Goal: Transaction & Acquisition: Purchase product/service

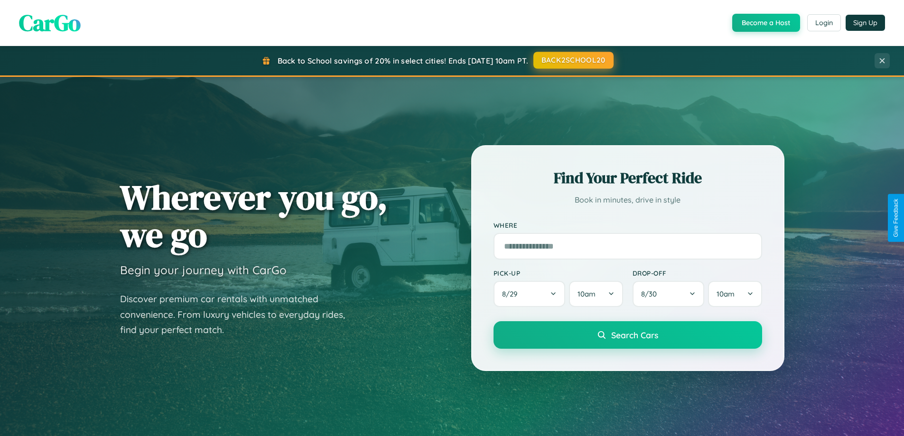
click at [573, 60] on button "BACK2SCHOOL20" at bounding box center [574, 60] width 80 height 17
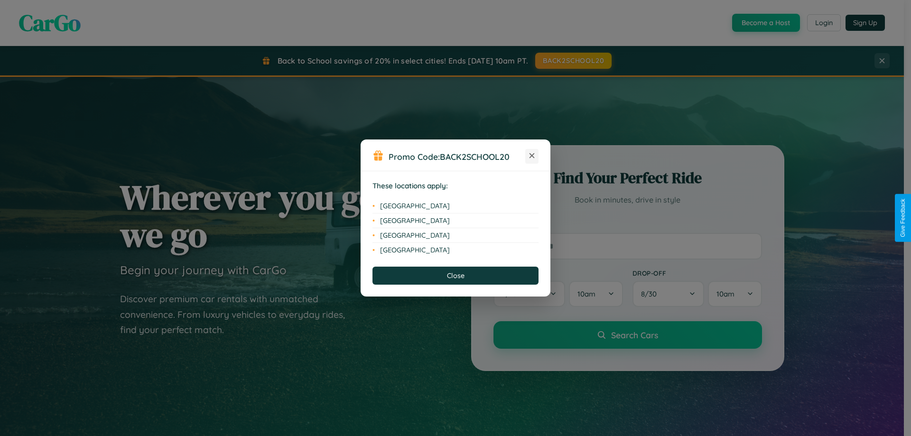
click at [532, 156] on icon at bounding box center [532, 155] width 5 height 5
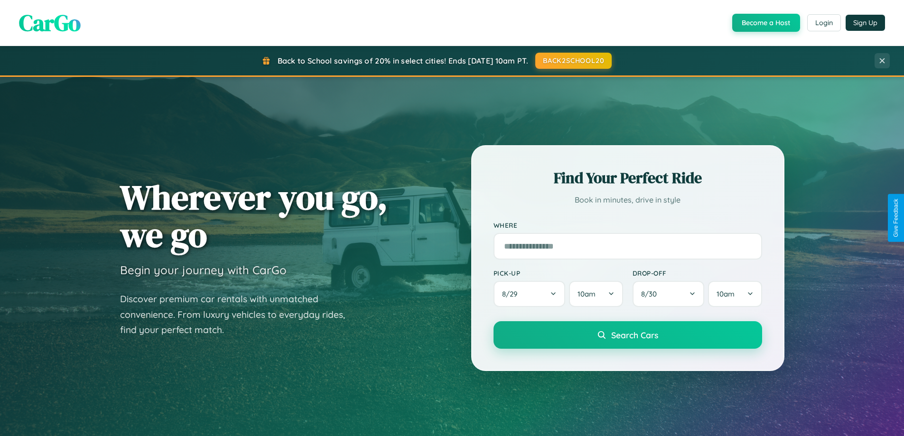
scroll to position [409, 0]
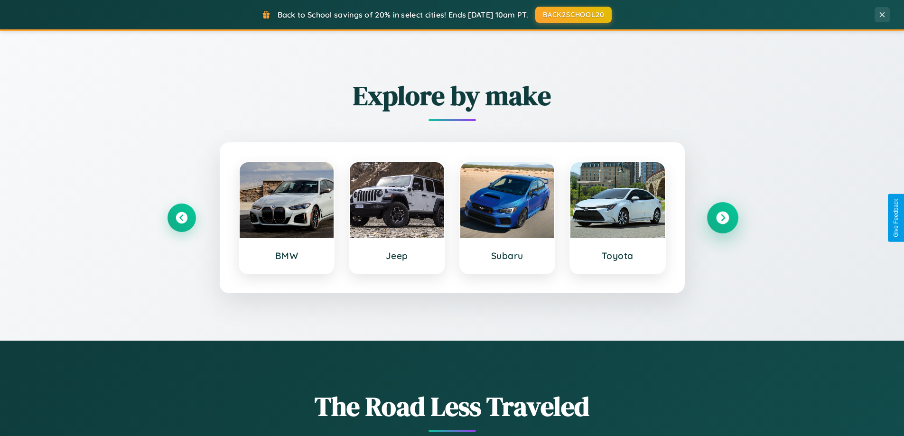
click at [723, 218] on icon at bounding box center [722, 218] width 13 height 13
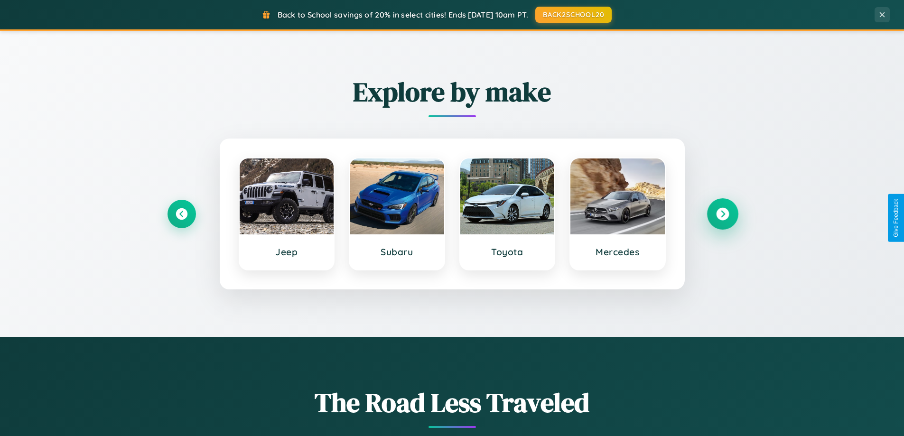
scroll to position [653, 0]
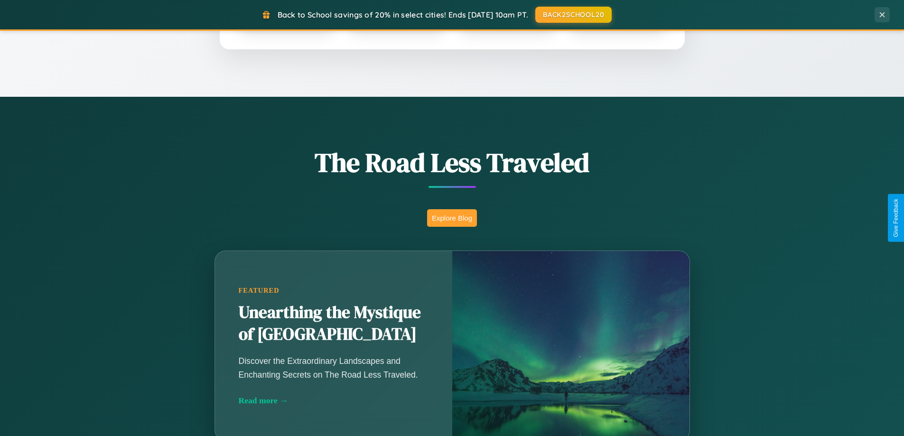
click at [452, 218] on button "Explore Blog" at bounding box center [452, 218] width 50 height 18
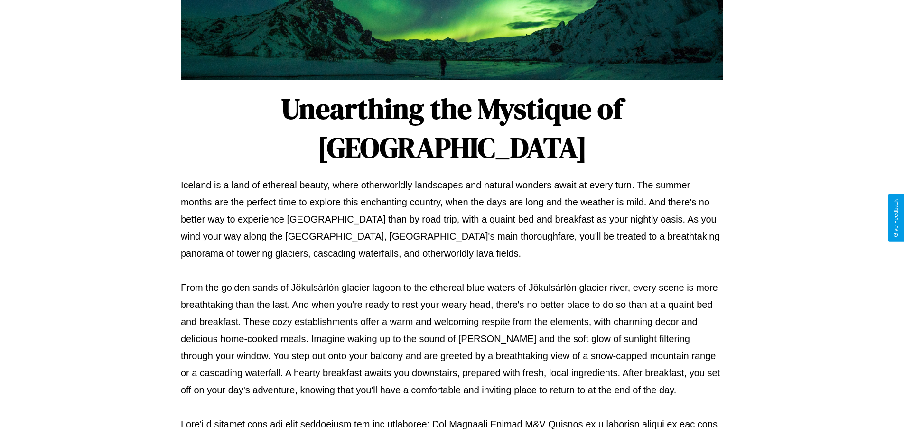
scroll to position [307, 0]
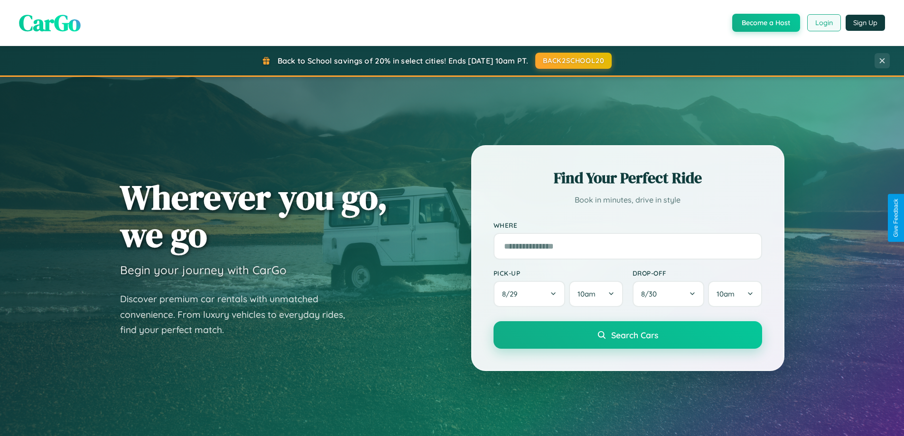
click at [824, 23] on button "Login" at bounding box center [824, 22] width 34 height 17
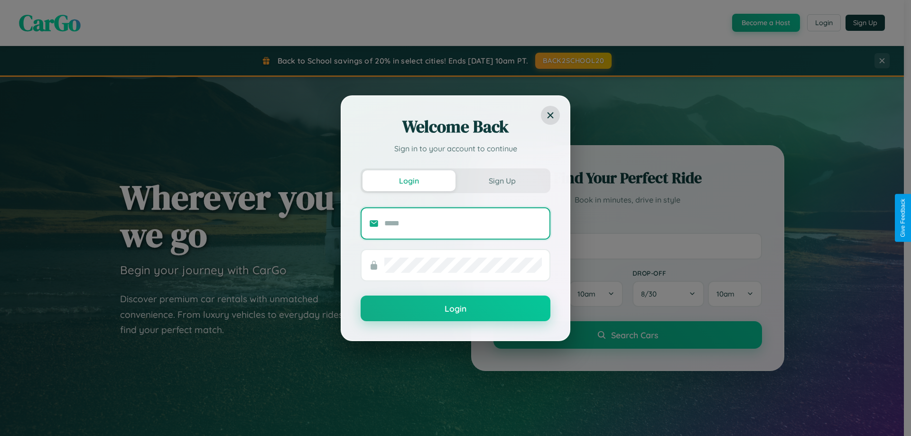
click at [463, 223] on input "text" at bounding box center [464, 223] width 158 height 15
type input "**********"
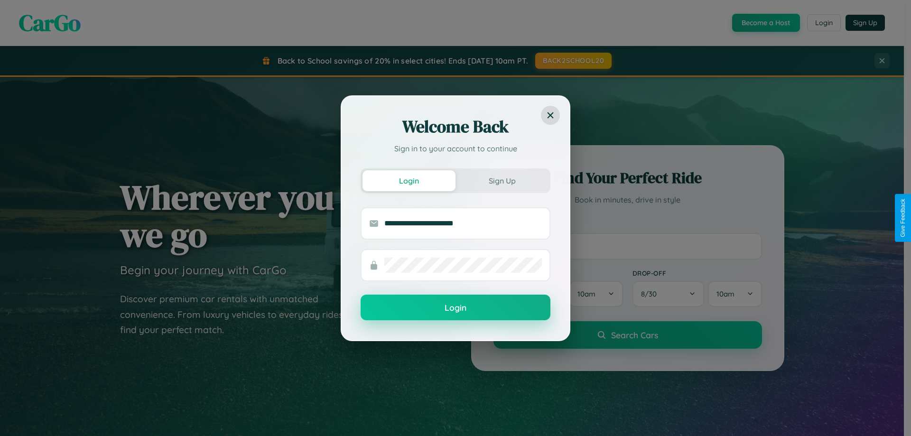
click at [456, 308] on button "Login" at bounding box center [456, 308] width 190 height 26
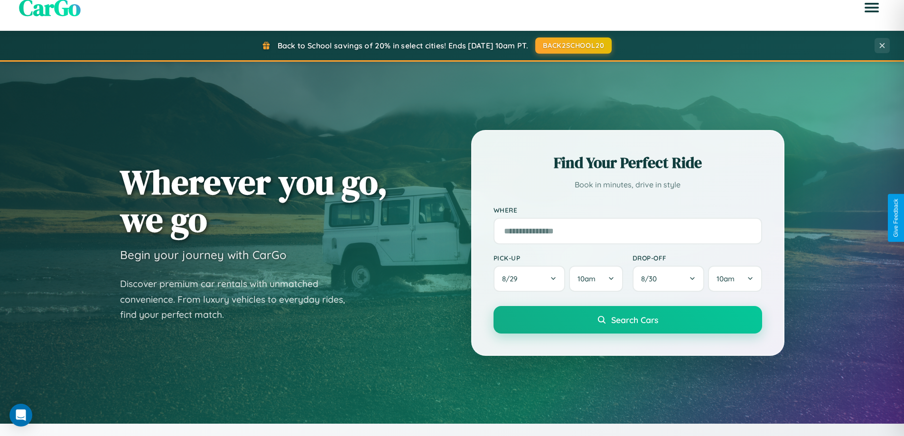
scroll to position [1525, 0]
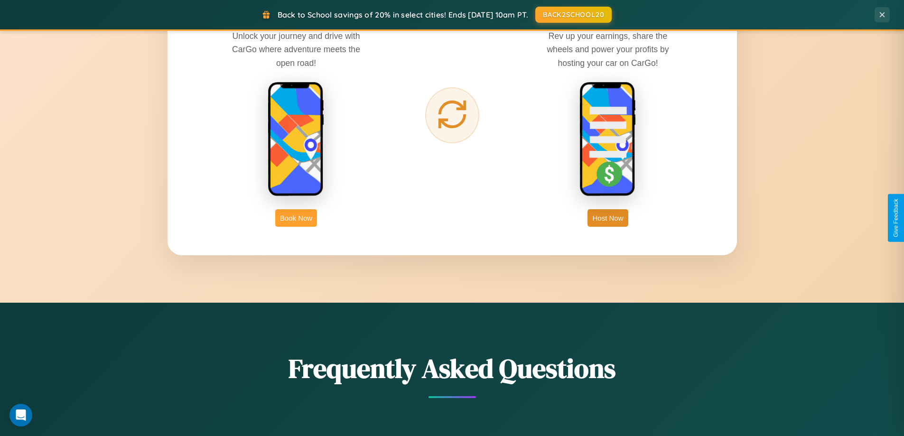
click at [296, 218] on button "Book Now" at bounding box center [296, 218] width 42 height 18
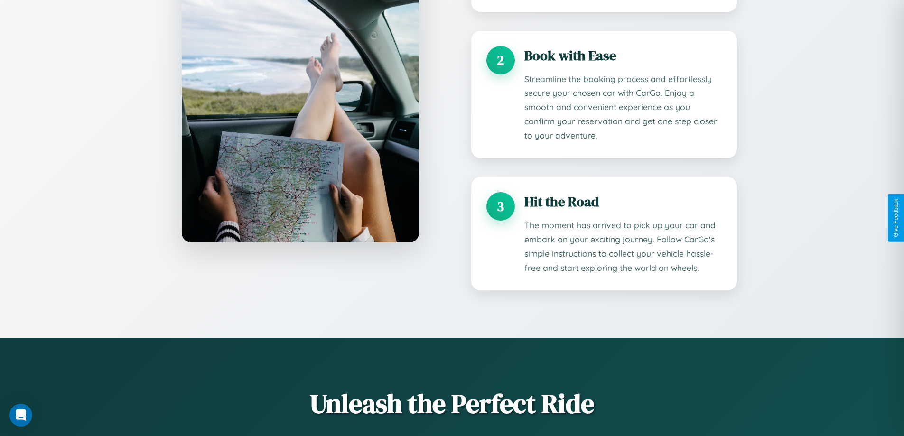
scroll to position [1669, 0]
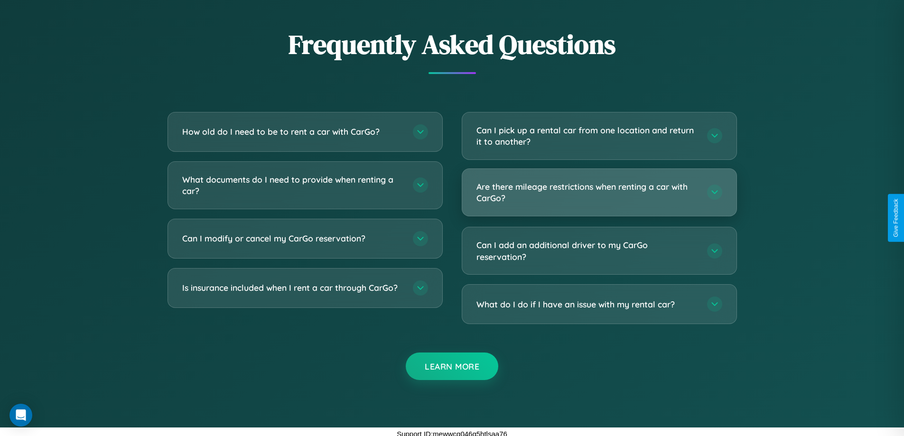
click at [599, 193] on h3 "Are there mileage restrictions when renting a car with CarGo?" at bounding box center [587, 192] width 221 height 23
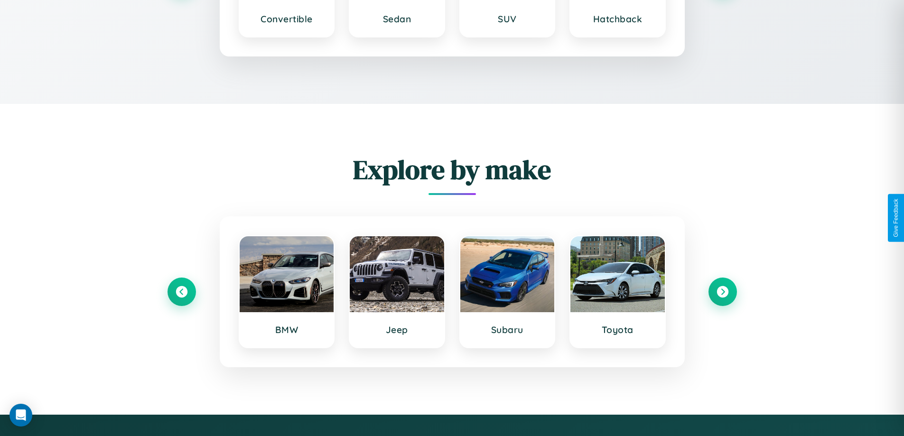
scroll to position [1384, 0]
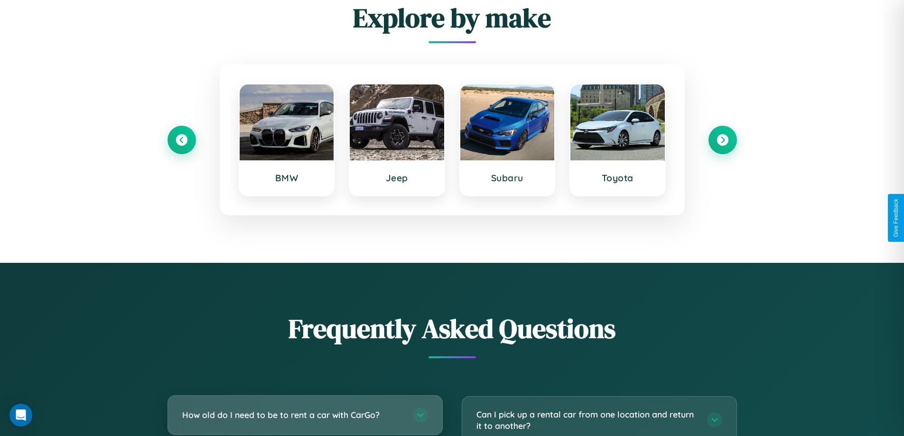
click at [305, 416] on h3 "How old do I need to be to rent a car with CarGo?" at bounding box center [292, 415] width 221 height 12
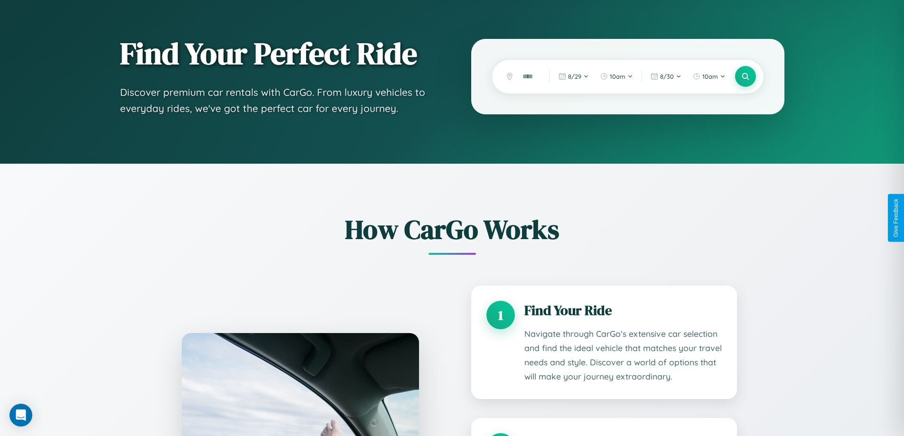
scroll to position [0, 0]
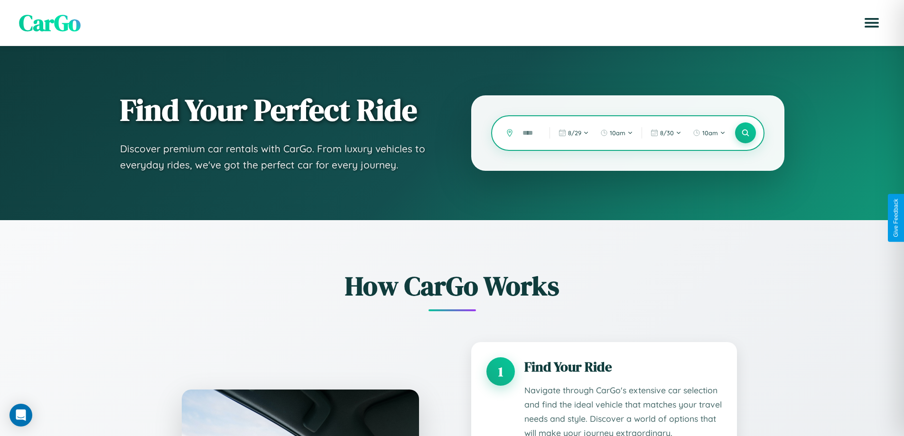
click at [529, 133] on input "text" at bounding box center [529, 133] width 22 height 17
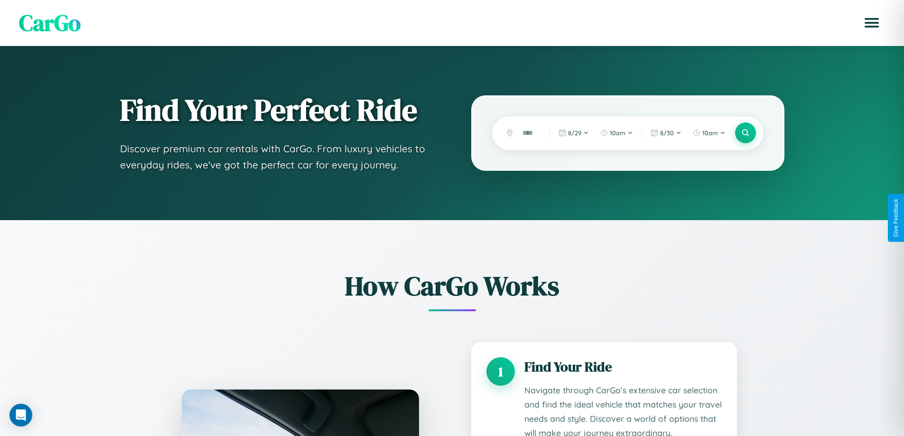
scroll to position [1447, 0]
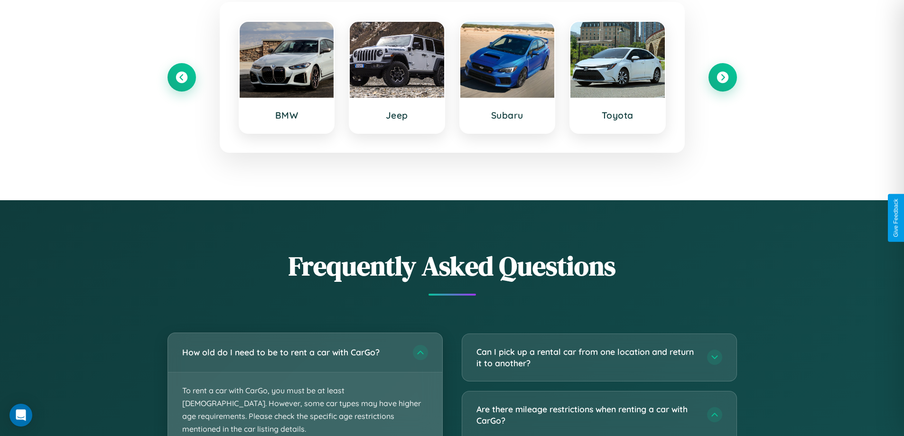
click at [305, 385] on p "To rent a car with CarGo, you must be at least [DEMOGRAPHIC_DATA]. However, som…" at bounding box center [305, 410] width 274 height 75
type input "*"
click at [305, 385] on p "To rent a car with CarGo, you must be at least [DEMOGRAPHIC_DATA]. However, som…" at bounding box center [305, 410] width 274 height 75
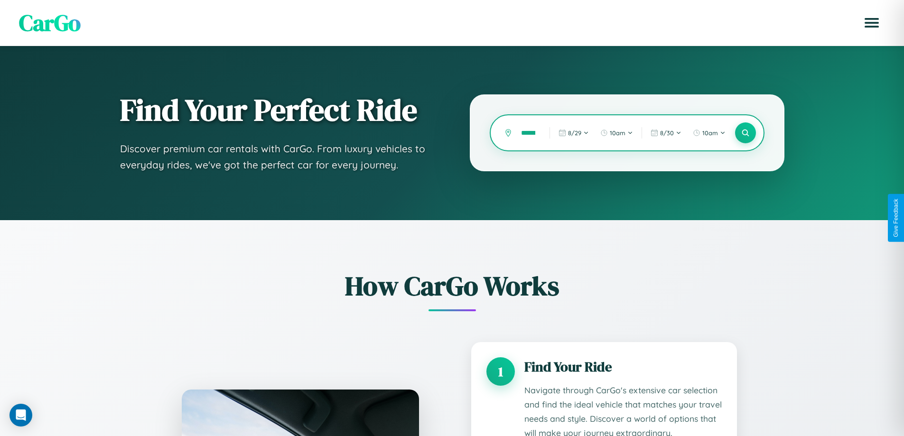
scroll to position [0, 9]
type input "******"
click at [745, 133] on icon at bounding box center [745, 133] width 9 height 9
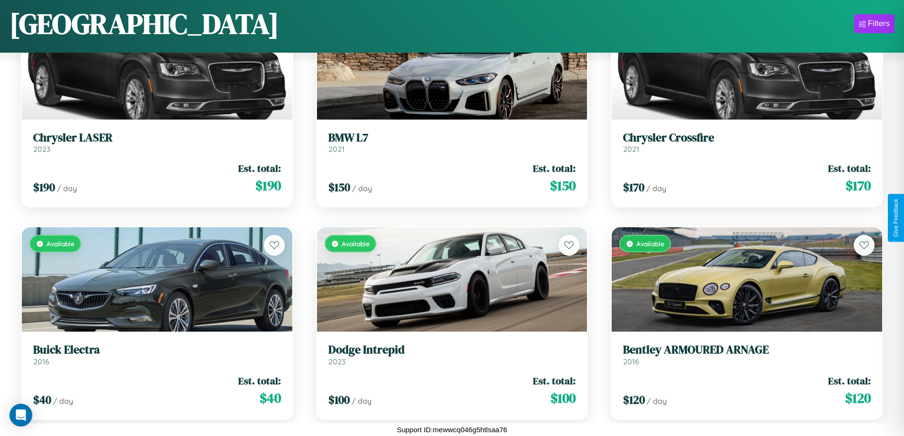
scroll to position [2472, 0]
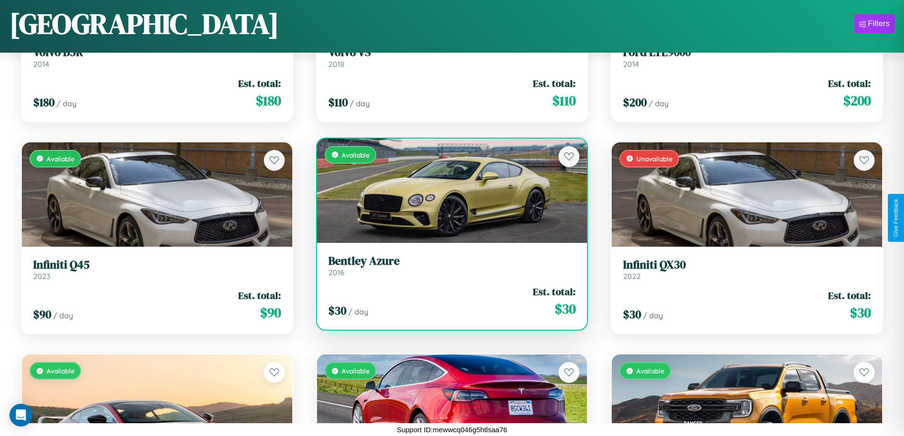
click at [448, 302] on div "$ 30 / day Est. total: $ 30" at bounding box center [453, 302] width 248 height 34
click at [448, 301] on div "$ 30 / day Est. total: $ 30" at bounding box center [453, 302] width 248 height 34
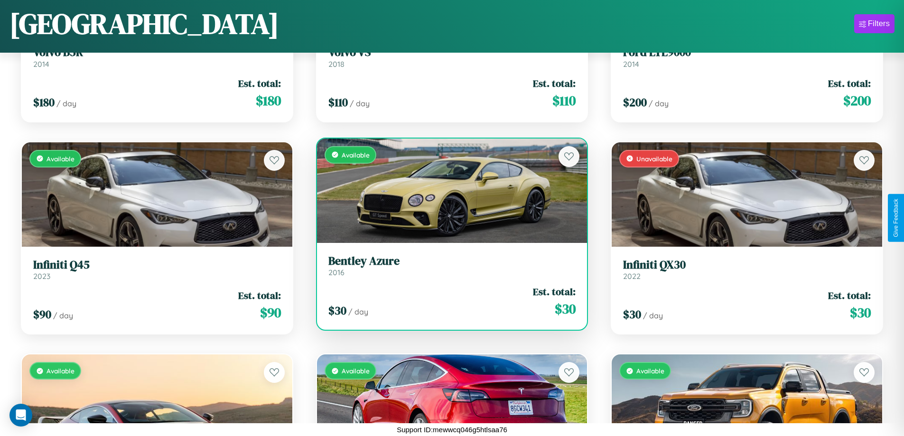
click at [448, 301] on div "$ 30 / day Est. total: $ 30" at bounding box center [453, 302] width 248 height 34
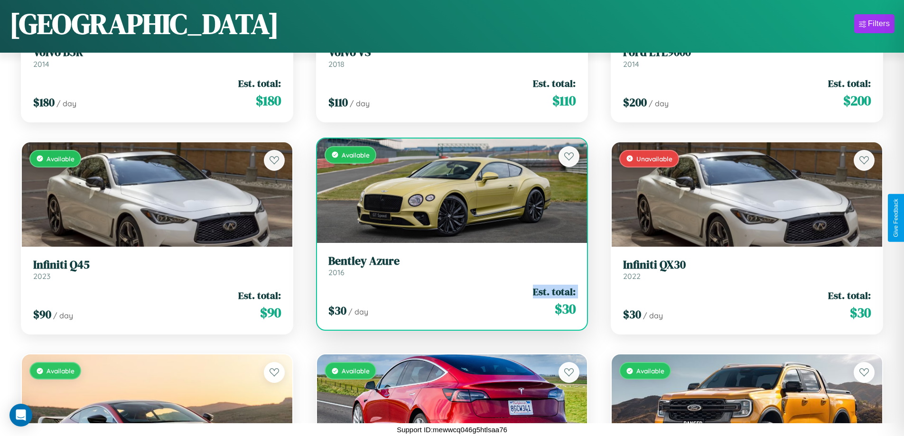
click at [448, 301] on div "$ 30 / day Est. total: $ 30" at bounding box center [453, 302] width 248 height 34
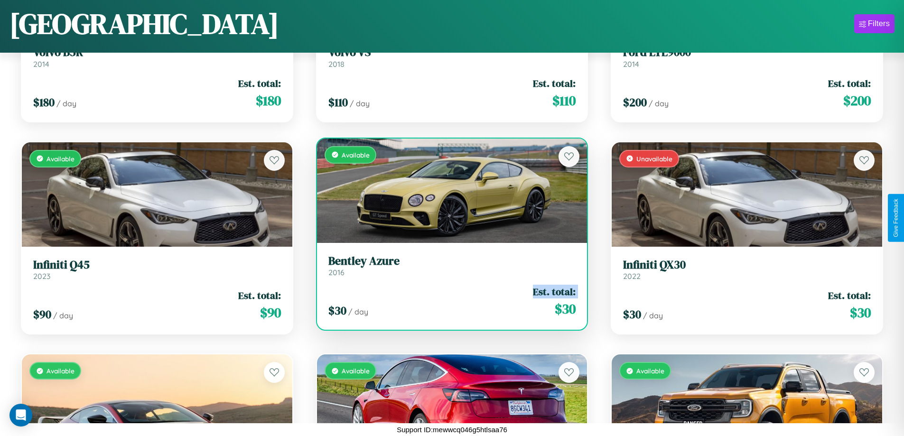
click at [448, 301] on div "$ 30 / day Est. total: $ 30" at bounding box center [453, 302] width 248 height 34
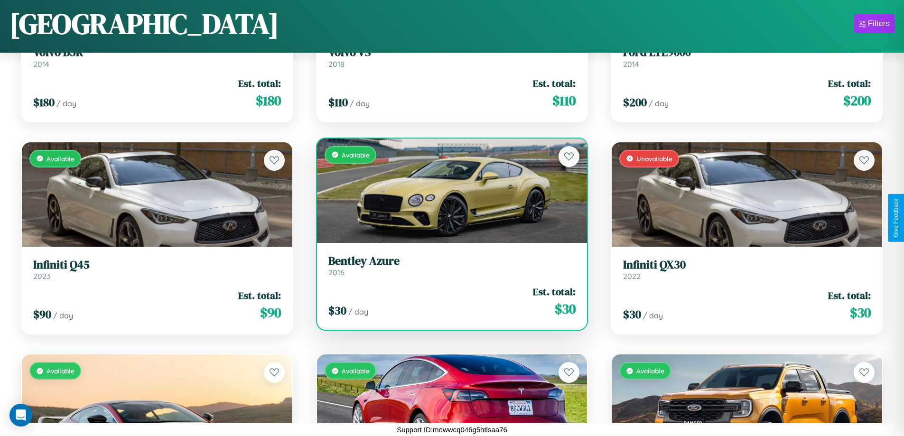
click at [448, 301] on div "$ 30 / day Est. total: $ 30" at bounding box center [453, 302] width 248 height 34
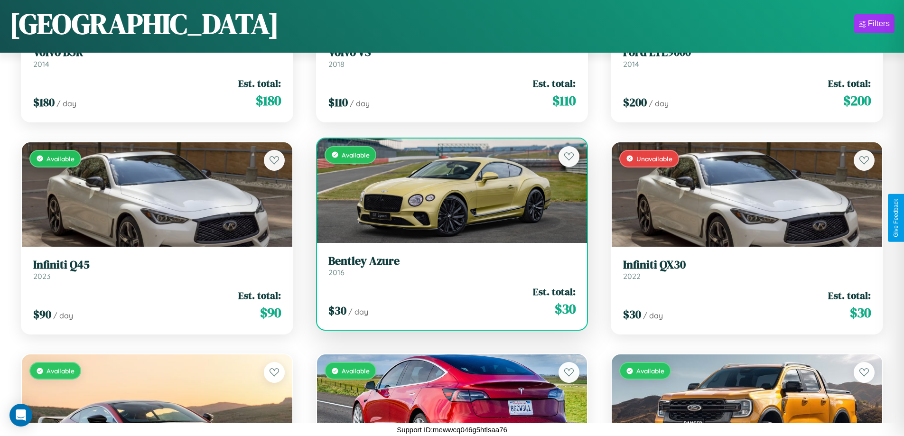
click at [448, 265] on h3 "Bentley Azure" at bounding box center [453, 261] width 248 height 14
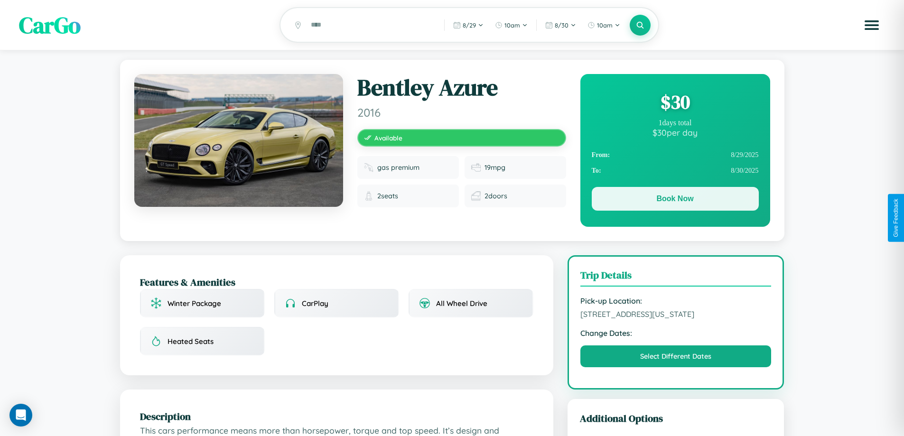
click at [675, 200] on button "Book Now" at bounding box center [675, 199] width 167 height 24
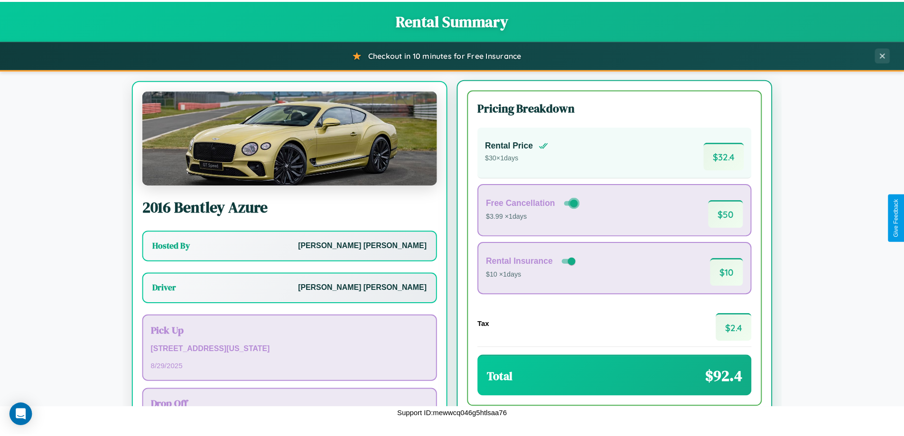
scroll to position [44, 0]
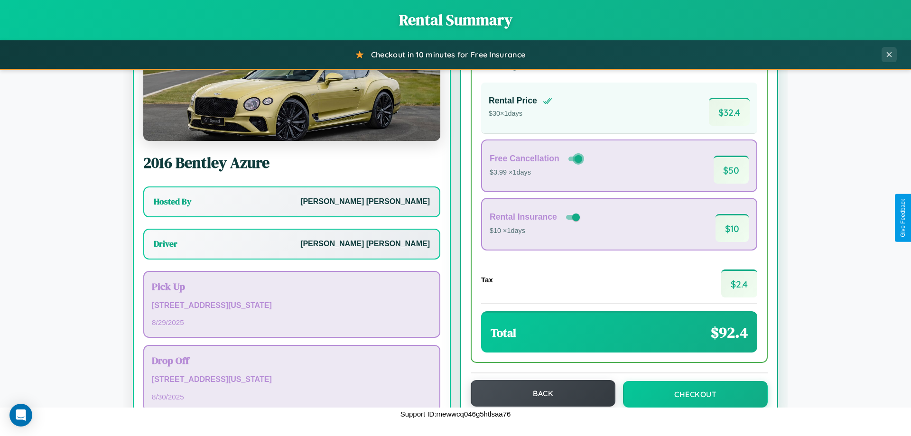
click at [539, 394] on button "Back" at bounding box center [543, 393] width 145 height 27
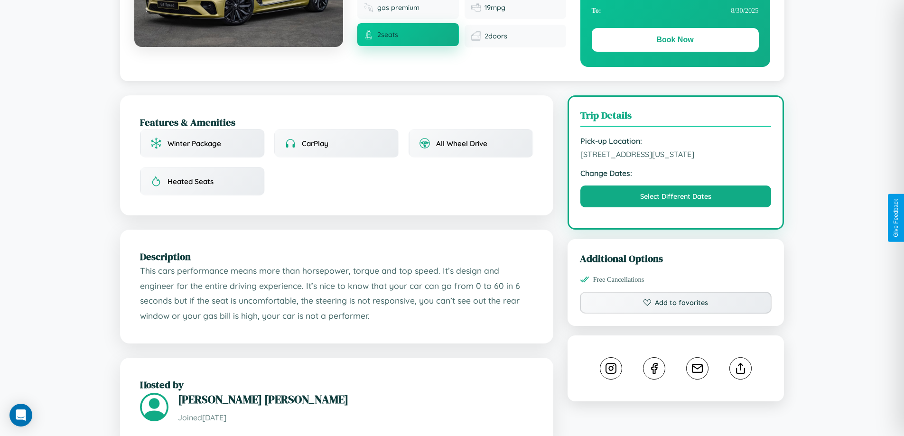
scroll to position [312, 0]
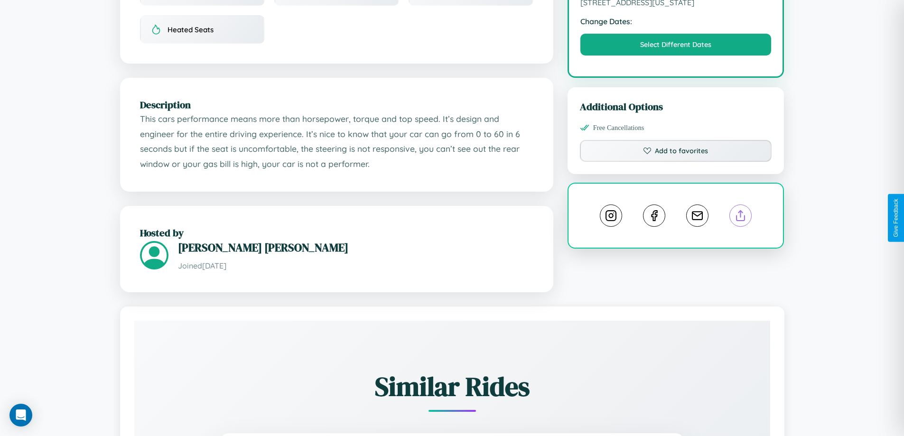
click at [741, 217] on line at bounding box center [741, 214] width 0 height 7
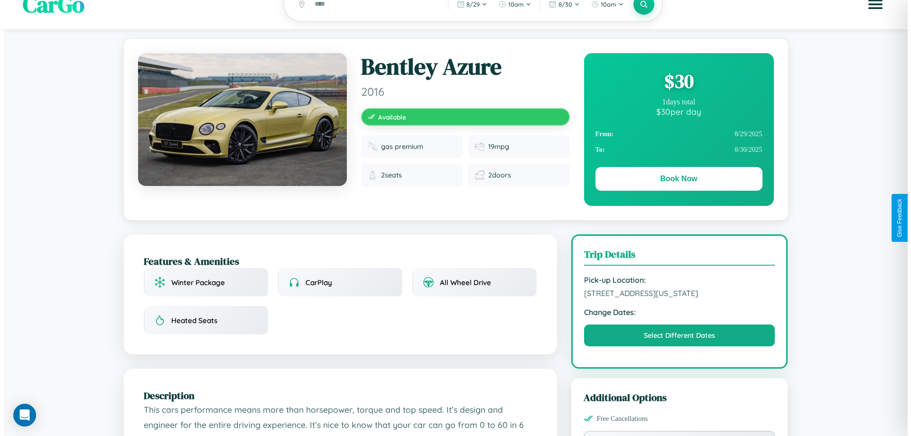
scroll to position [0, 0]
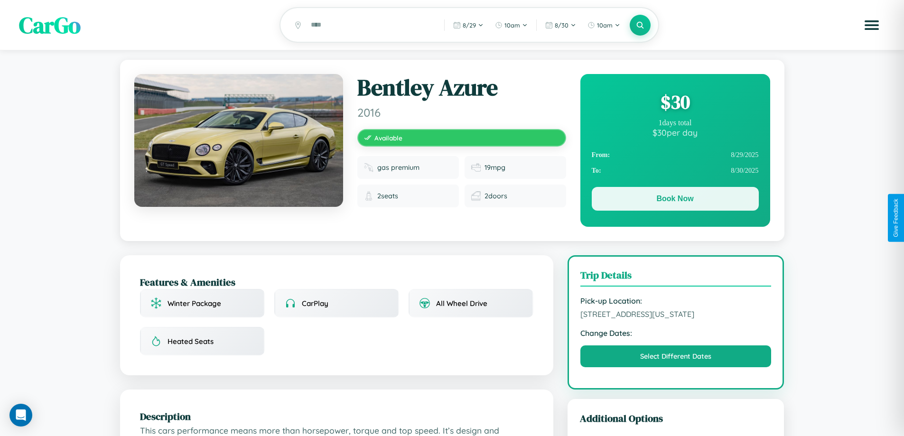
click at [675, 201] on button "Book Now" at bounding box center [675, 199] width 167 height 24
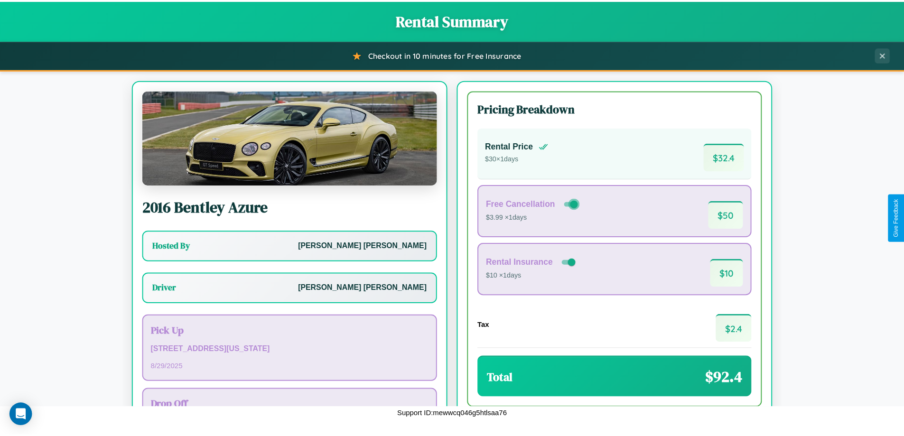
scroll to position [68, 0]
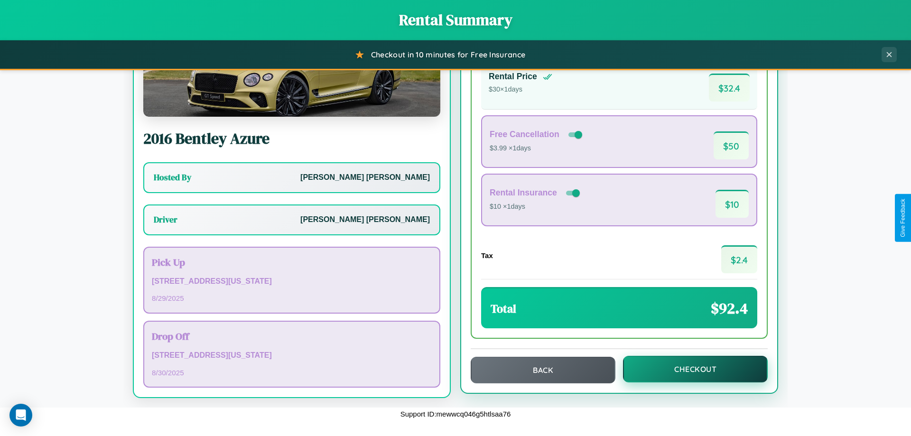
click at [689, 369] on button "Checkout" at bounding box center [695, 369] width 145 height 27
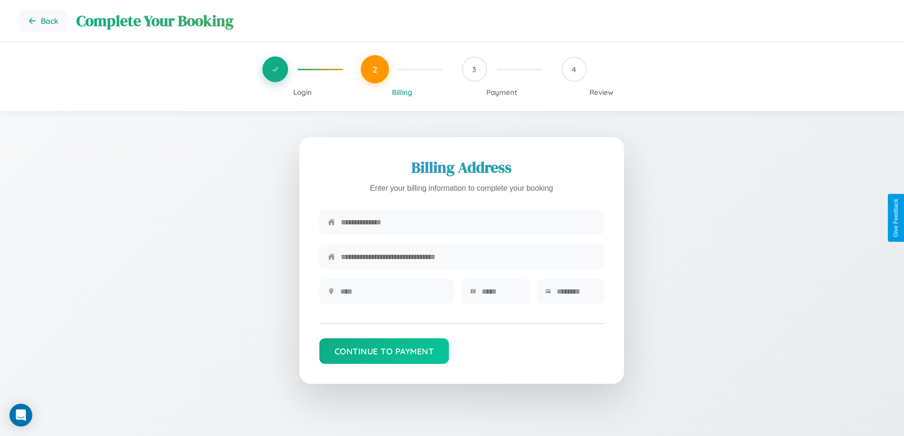
click at [468, 224] on input "text" at bounding box center [468, 222] width 255 height 23
type input "**********"
click at [393, 295] on input "text" at bounding box center [392, 291] width 105 height 23
type input "********"
click at [501, 295] on input "text" at bounding box center [501, 291] width 39 height 23
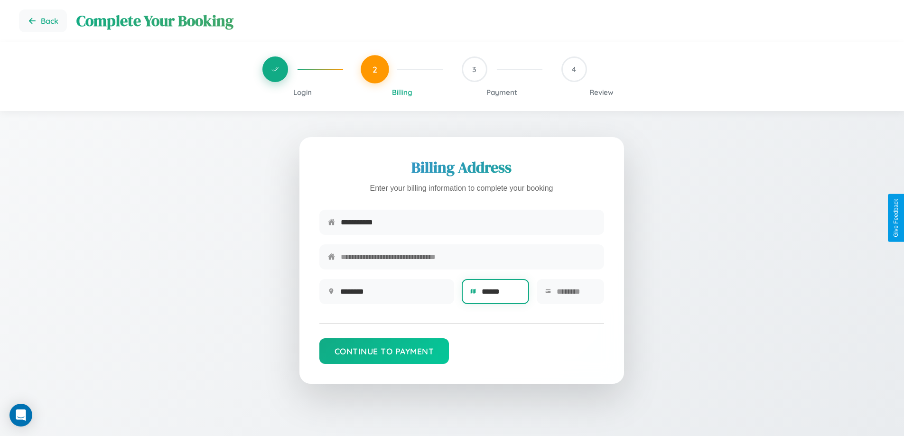
type input "******"
click at [576, 295] on input "text" at bounding box center [576, 291] width 39 height 23
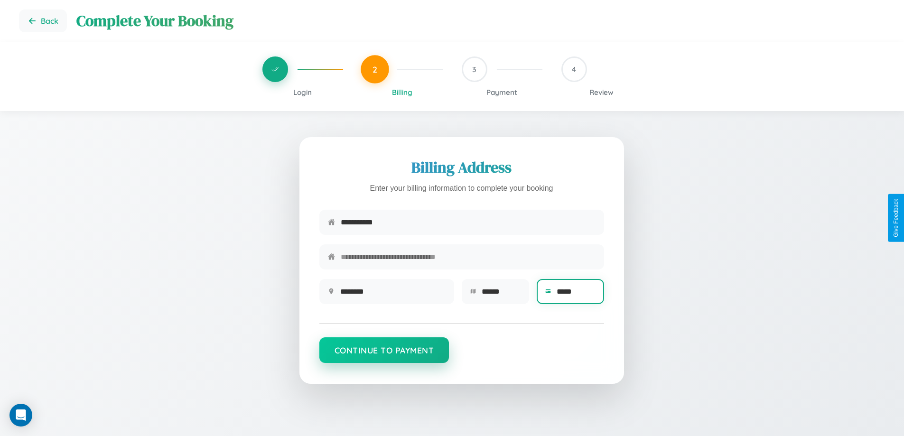
type input "*****"
click at [384, 355] on button "Continue to Payment" at bounding box center [384, 351] width 130 height 26
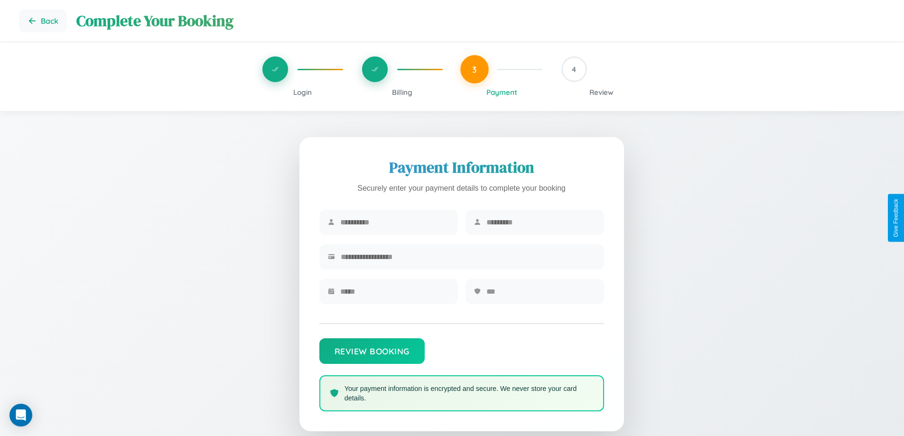
click at [394, 223] on input "text" at bounding box center [394, 222] width 109 height 23
type input "*******"
click at [541, 223] on input "text" at bounding box center [541, 222] width 109 height 23
type input "*******"
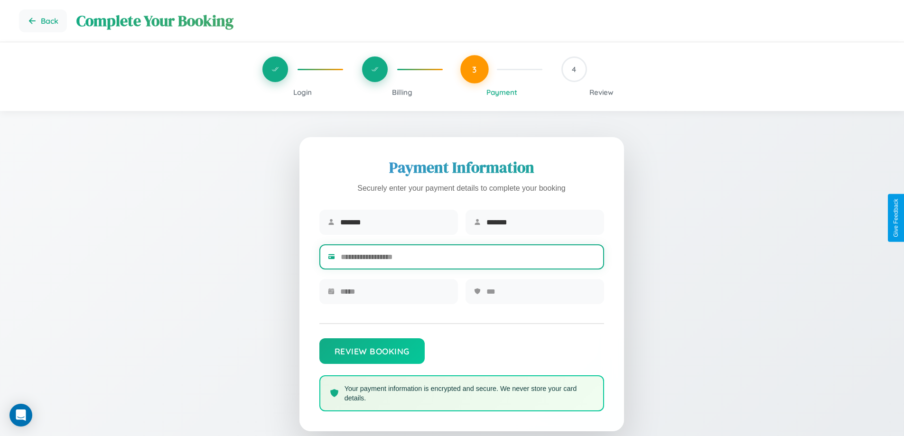
click at [468, 259] on input "text" at bounding box center [468, 256] width 255 height 23
type input "**********"
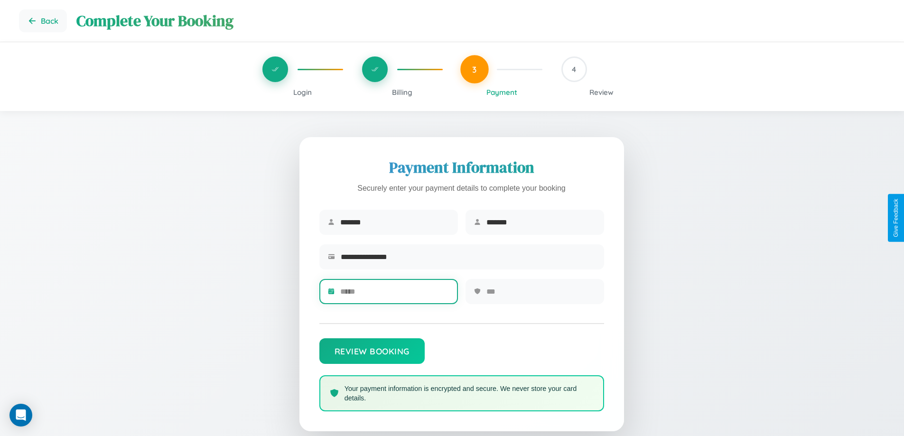
click at [394, 295] on input "text" at bounding box center [394, 291] width 109 height 23
type input "*****"
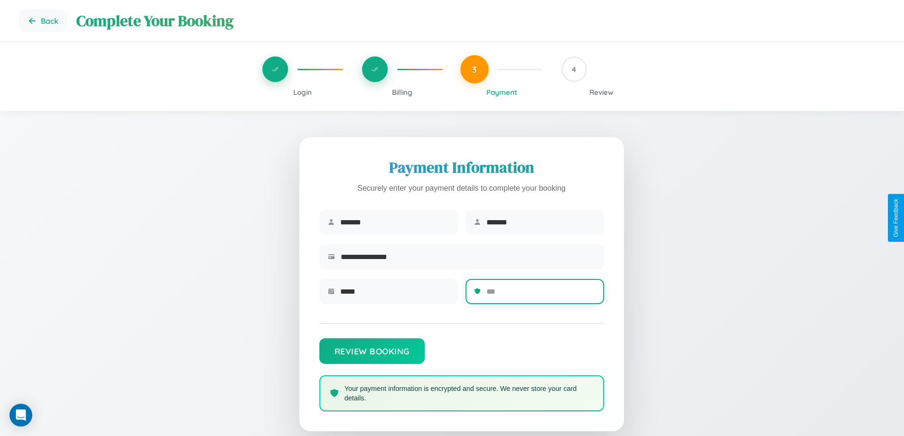
click at [541, 295] on input "text" at bounding box center [541, 291] width 109 height 23
type input "***"
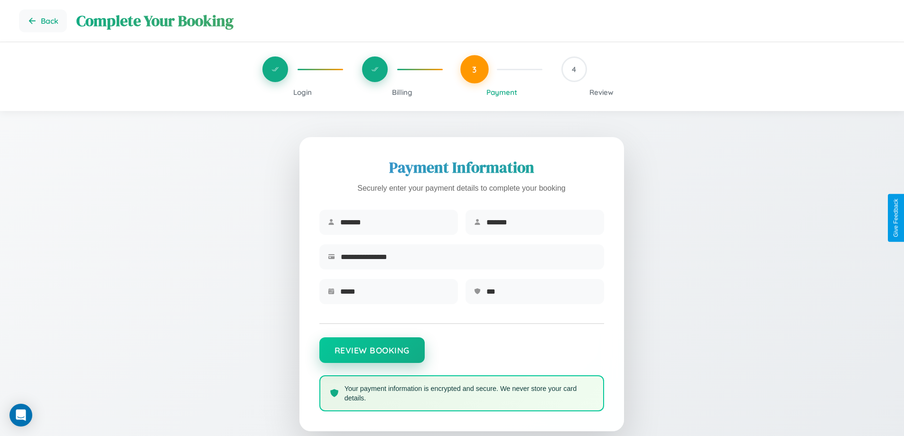
click at [372, 355] on button "Review Booking" at bounding box center [371, 351] width 105 height 26
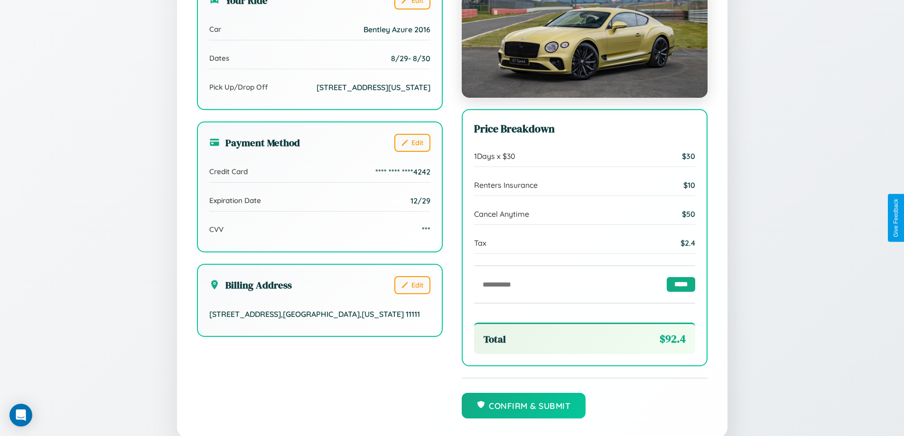
scroll to position [291, 0]
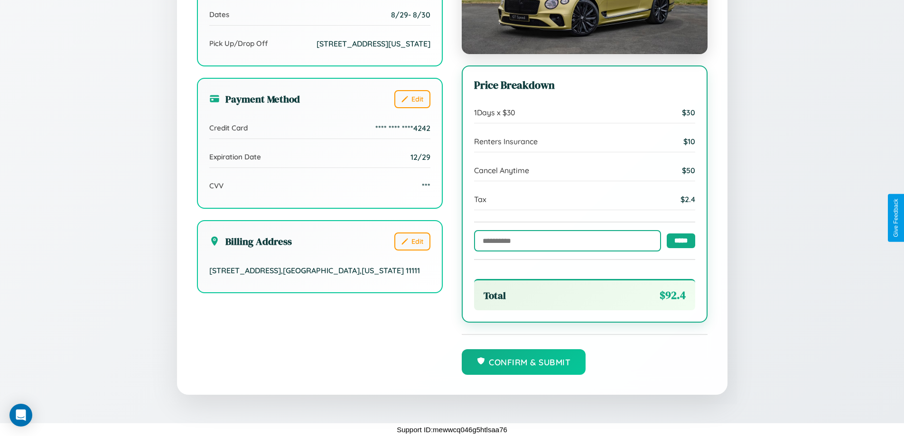
click at [565, 240] on input "text" at bounding box center [567, 240] width 187 height 21
type input "**********"
click at [678, 240] on input "*****" at bounding box center [681, 240] width 28 height 15
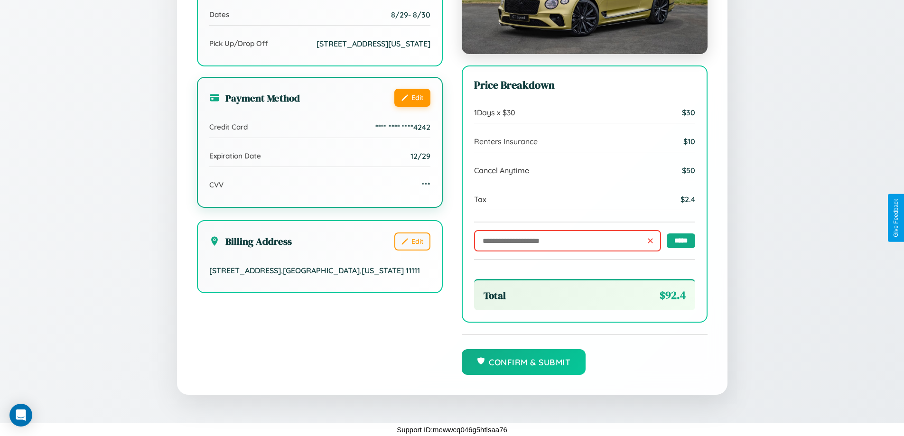
click at [412, 98] on button "Edit" at bounding box center [412, 98] width 36 height 18
click at [412, 96] on button "Edit" at bounding box center [412, 98] width 36 height 18
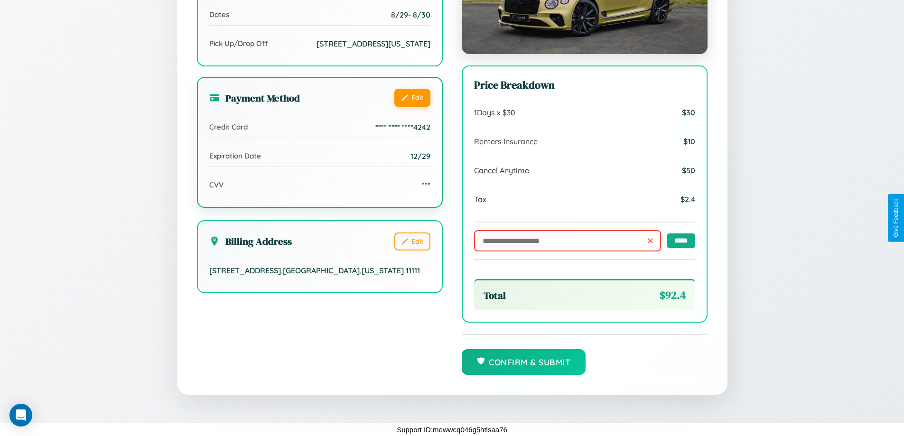
click at [412, 96] on button "Edit" at bounding box center [412, 98] width 36 height 18
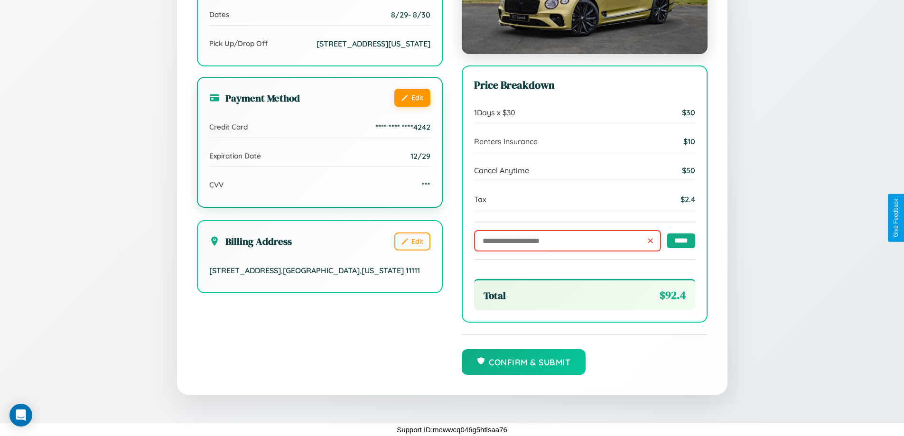
click at [412, 96] on button "Edit" at bounding box center [412, 98] width 36 height 18
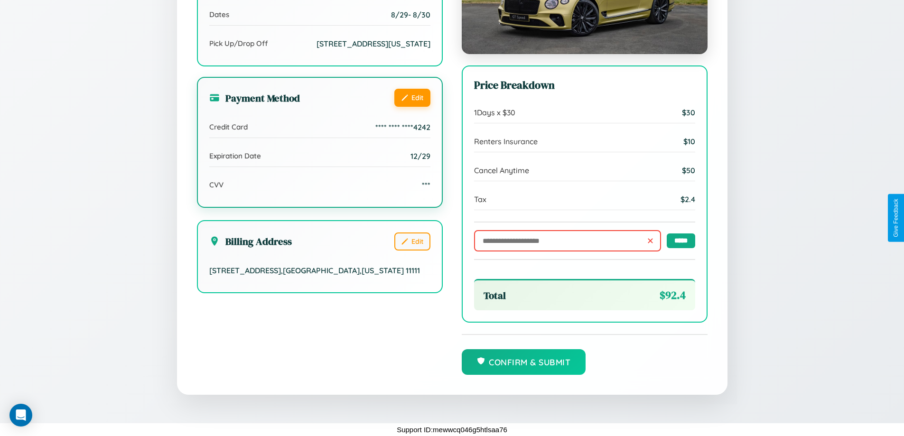
click at [412, 96] on button "Edit" at bounding box center [412, 98] width 36 height 18
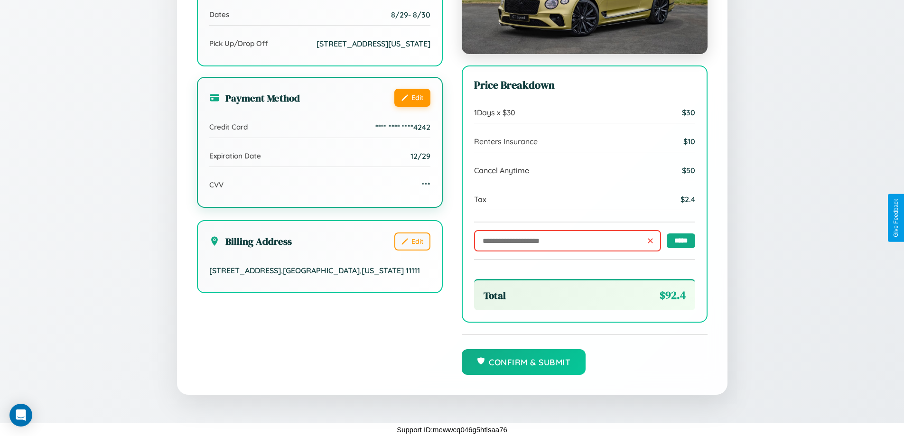
click at [412, 96] on button "Edit" at bounding box center [412, 98] width 36 height 18
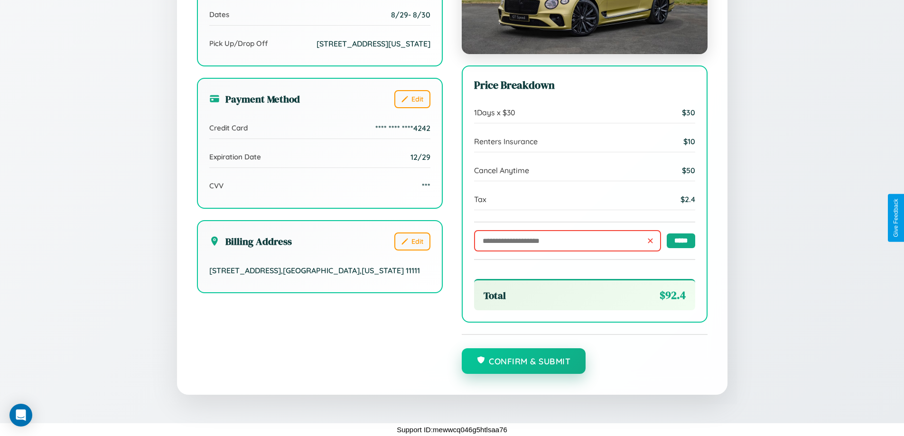
click at [524, 362] on button "Confirm & Submit" at bounding box center [524, 361] width 124 height 26
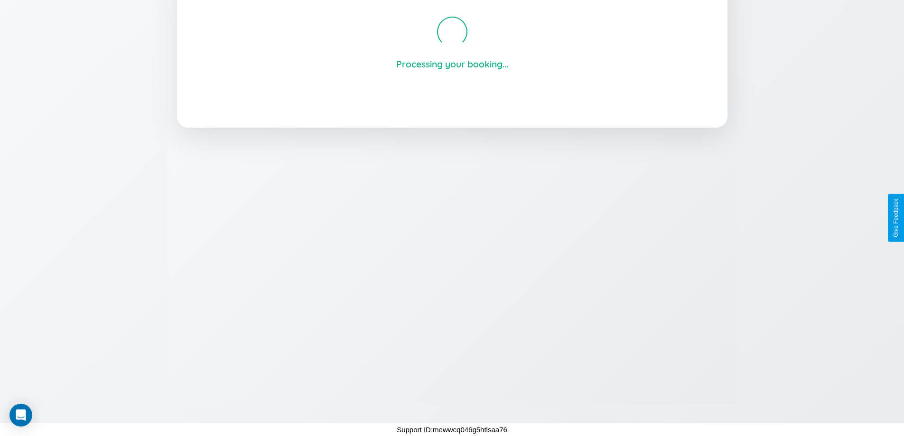
scroll to position [181, 0]
